Goal: Use online tool/utility: Utilize a website feature to perform a specific function

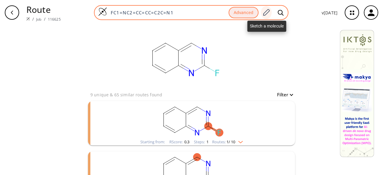
click at [269, 10] on icon at bounding box center [266, 13] width 8 height 8
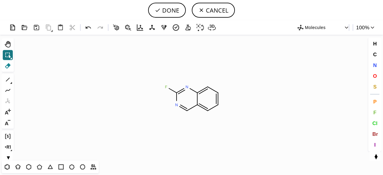
click at [6, 65] on icon at bounding box center [8, 66] width 8 height 8
click at [9, 53] on icon at bounding box center [7, 55] width 5 height 5
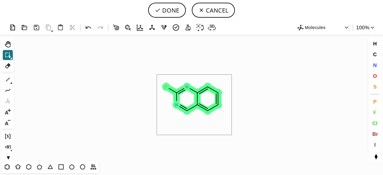
drag, startPoint x: 157, startPoint y: 75, endPoint x: 232, endPoint y: 134, distance: 95.3
click at [232, 134] on icon "Created with [PERSON_NAME] 2.3.0 F N N" at bounding box center [191, 98] width 351 height 126
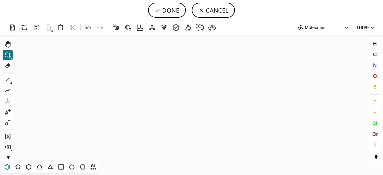
click at [5, 166] on icon at bounding box center [7, 167] width 5 height 6
click at [192, 88] on icon "Created with [PERSON_NAME] 2.3.0" at bounding box center [191, 98] width 351 height 126
click at [39, 169] on icon at bounding box center [40, 167] width 8 height 8
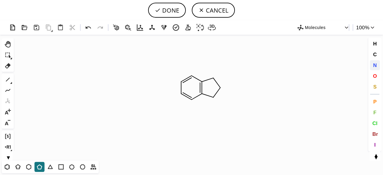
click at [374, 64] on span "N" at bounding box center [375, 65] width 4 height 6
click at [212, 78] on tspan "N" at bounding box center [211, 78] width 3 height 4
click at [200, 96] on tspan "N" at bounding box center [200, 96] width 3 height 4
click at [9, 78] on icon at bounding box center [8, 80] width 4 height 4
click at [376, 65] on span "N" at bounding box center [375, 65] width 4 height 6
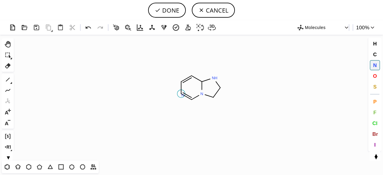
click at [183, 95] on tspan "N" at bounding box center [182, 95] width 3 height 4
click at [10, 78] on icon at bounding box center [8, 80] width 8 height 8
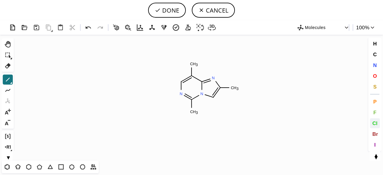
click at [375, 124] on span "Cl" at bounding box center [374, 123] width 5 height 6
click at [237, 91] on tspan "Cl" at bounding box center [237, 91] width 4 height 4
click at [91, 28] on icon at bounding box center [88, 27] width 9 height 9
click at [235, 88] on tspan "Cl" at bounding box center [235, 88] width 4 height 4
drag, startPoint x: 194, startPoint y: 112, endPoint x: 203, endPoint y: 110, distance: 9.4
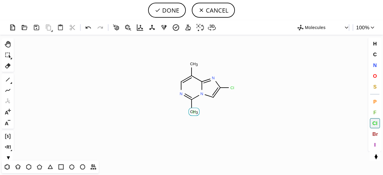
click at [194, 112] on tspan "Cl" at bounding box center [194, 112] width 4 height 4
click at [376, 132] on span "Br" at bounding box center [375, 134] width 6 height 6
click at [235, 88] on tspan "Br" at bounding box center [235, 88] width 4 height 4
click at [192, 65] on tspan "Br" at bounding box center [192, 65] width 4 height 4
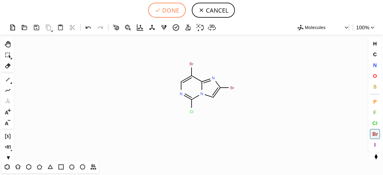
click at [164, 12] on button "DONE" at bounding box center [167, 10] width 38 height 15
type input "C1N=C(Cl)N2C=C(Br)N=C2C=1Br"
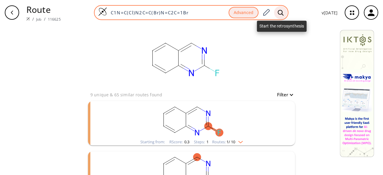
click at [284, 15] on icon at bounding box center [281, 13] width 6 height 6
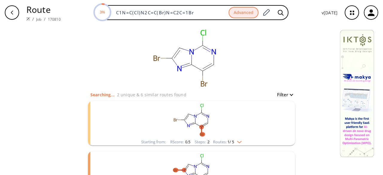
click at [229, 118] on rect "clusters" at bounding box center [192, 119] width 156 height 37
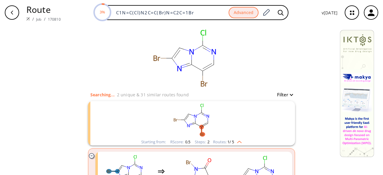
scroll to position [30, 0]
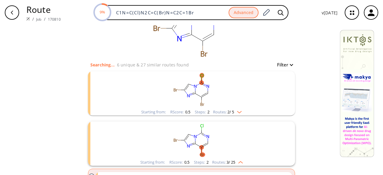
click at [230, 94] on rect "clusters" at bounding box center [192, 89] width 156 height 37
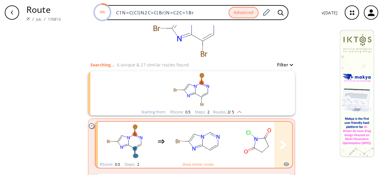
click at [231, 136] on rect "clusters" at bounding box center [258, 141] width 54 height 37
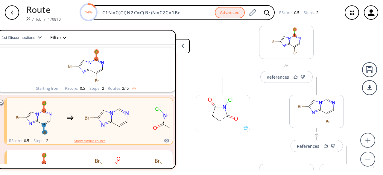
scroll to position [30, 0]
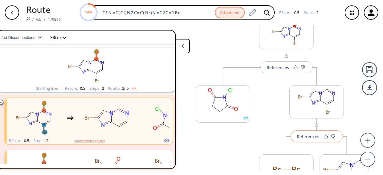
click at [313, 140] on button "References" at bounding box center [317, 137] width 52 height 12
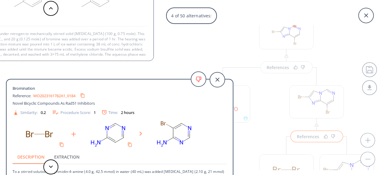
scroll to position [16, 0]
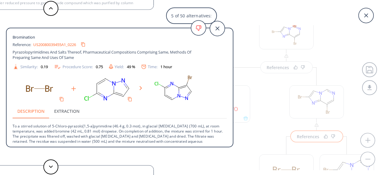
click at [50, 44] on link "US20080039455A1_0226" at bounding box center [54, 45] width 43 height 4
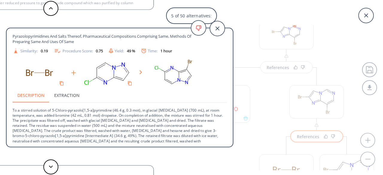
scroll to position [22, 0]
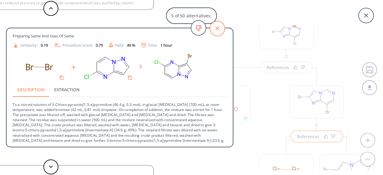
click at [218, 29] on icon at bounding box center [218, 29] width 4 height 4
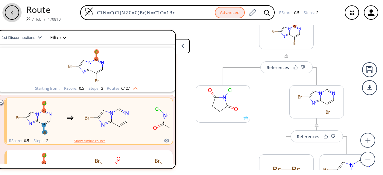
click at [11, 15] on div "button" at bounding box center [12, 12] width 14 height 14
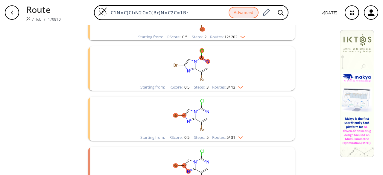
scroll to position [174, 0]
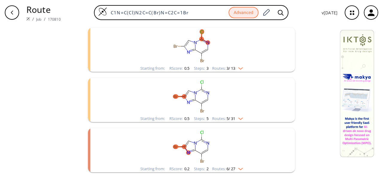
click at [222, 110] on rect "clusters" at bounding box center [192, 96] width 156 height 37
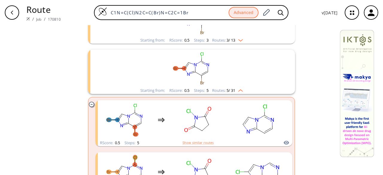
scroll to position [234, 0]
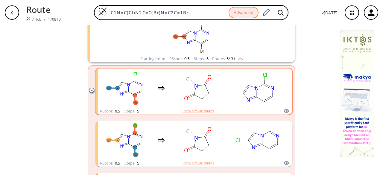
click at [222, 108] on div "RScore : 0.5 Steps : 5 Show similar routes" at bounding box center [194, 111] width 197 height 7
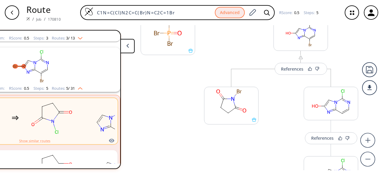
scroll to position [90, 0]
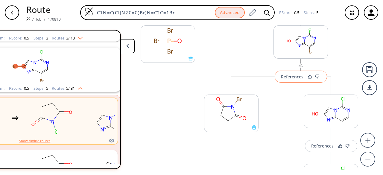
click at [297, 78] on div "References" at bounding box center [292, 77] width 22 height 4
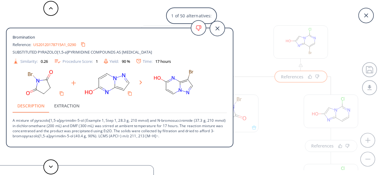
drag, startPoint x: 172, startPoint y: 119, endPoint x: 149, endPoint y: 99, distance: 31.0
click at [149, 99] on div "Description Extraction" at bounding box center [120, 106] width 214 height 14
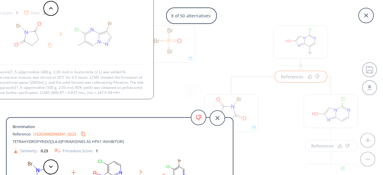
scroll to position [1, 0]
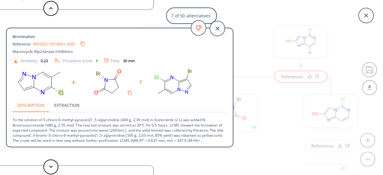
click at [51, 44] on link "WO2021152165A1_0357" at bounding box center [54, 44] width 42 height 4
